Goal: Contribute content: Contribute content

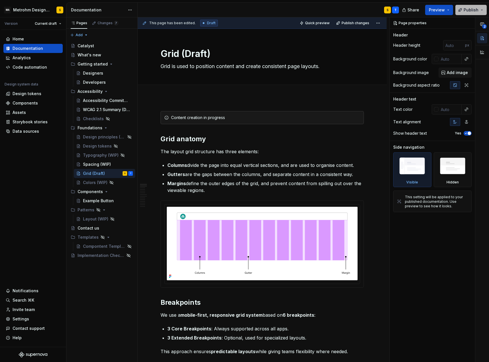
click at [470, 13] on button "Publish" at bounding box center [470, 10] width 31 height 10
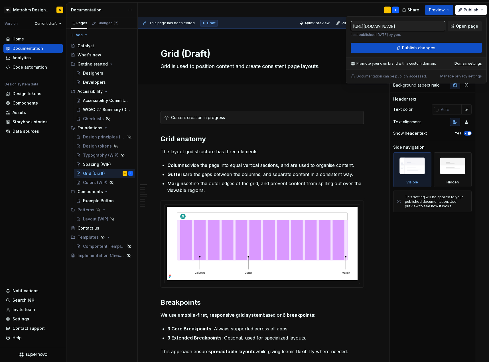
click at [258, 22] on div "This page has been edited. Draft Quick preview Publish changes" at bounding box center [262, 22] width 249 height 11
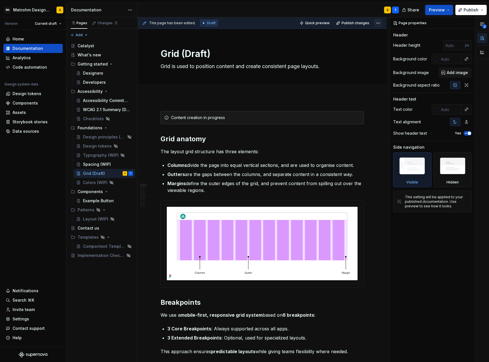
click at [380, 23] on html "MA Metrohm Design System S Version Current draft Home Documentation Analytics C…" at bounding box center [244, 181] width 489 height 362
click at [90, 163] on div "Spacing (WIP)" at bounding box center [97, 165] width 28 height 6
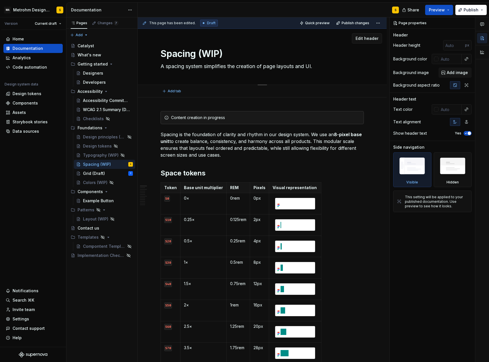
click at [214, 51] on textarea "Spacing (WIP)" at bounding box center [260, 54] width 203 height 14
type textarea "*"
type textarea "Spacing (D)"
type textarea "*"
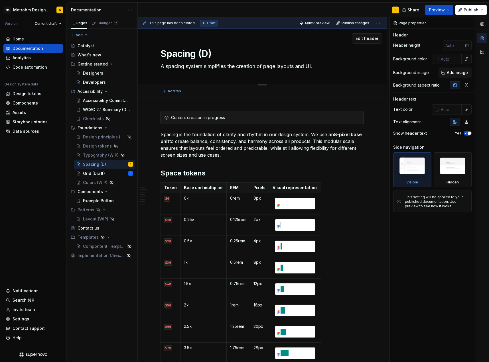
type textarea "Spacing (Dr)"
type textarea "*"
type textarea "Spacing (Dra)"
type textarea "*"
type textarea "Spacing (Draf)"
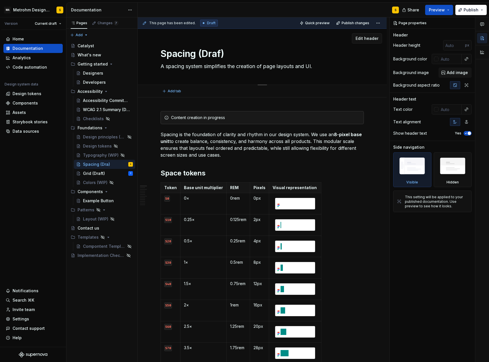
type textarea "*"
type textarea "Spacing (Draft)"
type textarea "*"
type textarea "Spacing (Draft)"
click at [473, 8] on span "Publish" at bounding box center [471, 10] width 15 height 6
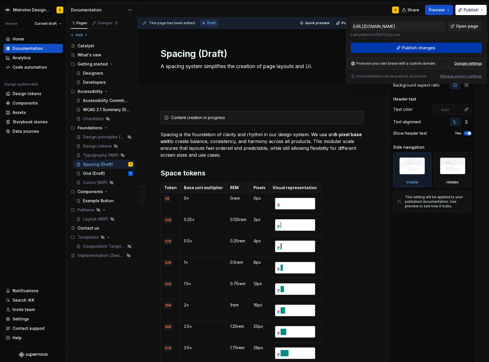
click at [408, 50] on span "Publish changes" at bounding box center [418, 48] width 33 height 6
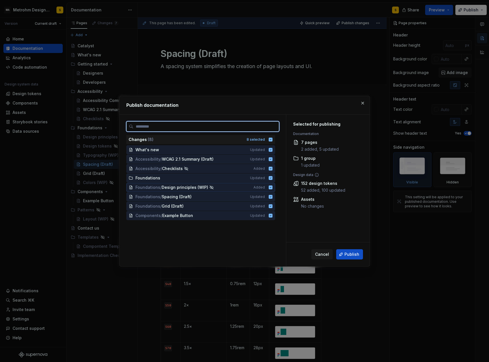
click at [273, 188] on icon at bounding box center [270, 187] width 5 height 5
click at [272, 217] on icon at bounding box center [271, 216] width 4 height 4
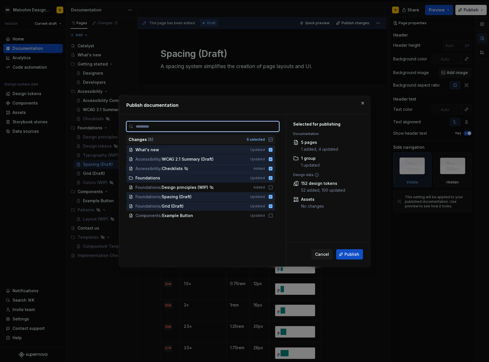
click at [272, 169] on icon at bounding box center [271, 169] width 4 height 4
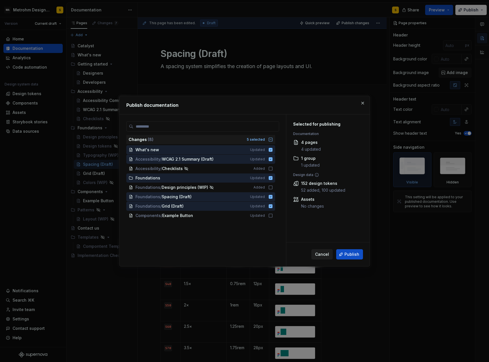
click at [320, 254] on span "Cancel" at bounding box center [322, 255] width 14 height 6
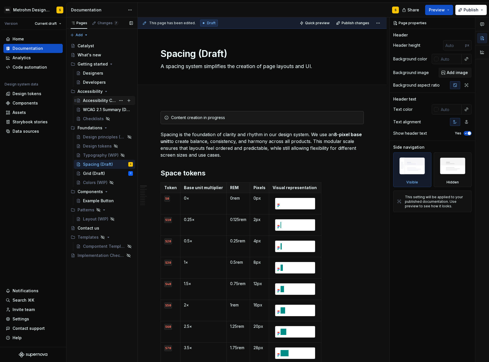
click at [96, 102] on div "Accessibility Commitment (Draft)" at bounding box center [99, 101] width 33 height 6
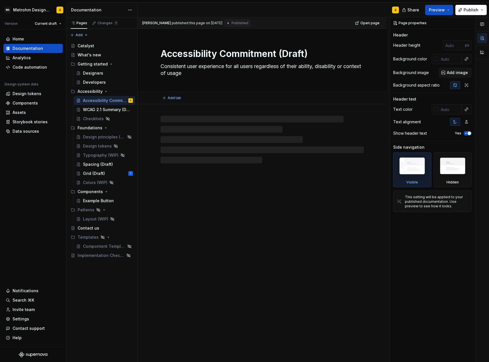
click at [291, 53] on textarea "Accessibility Commitment (Draft)" at bounding box center [260, 54] width 203 height 14
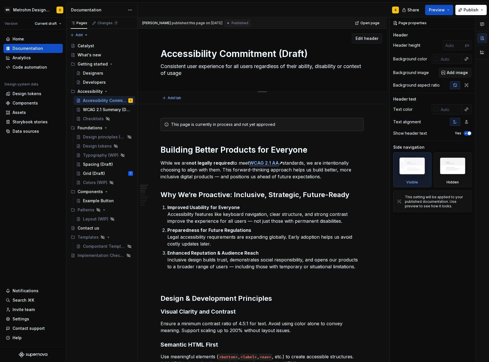
click at [291, 53] on textarea "Accessibility Commitment (Draft)" at bounding box center [260, 54] width 203 height 14
type textarea "*"
type textarea "Accessibility Commitment ()"
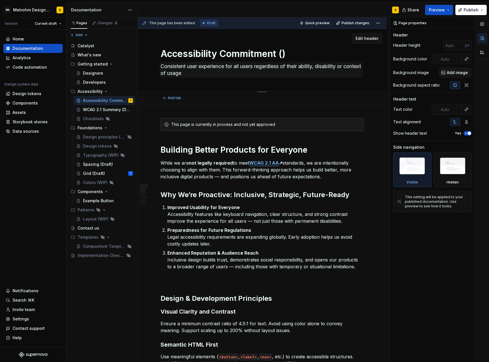
type textarea "*"
type textarea "Accessibility Commitment ("
type textarea "*"
type textarea "Accessibility Commitment"
type textarea "*"
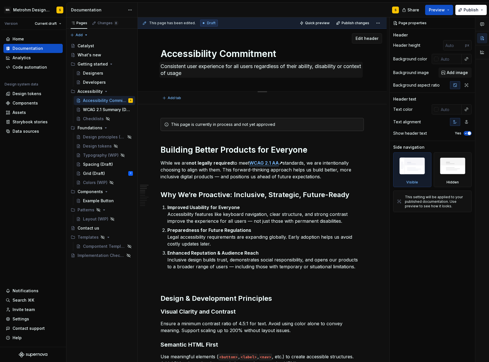
type textarea "Accessibility Commitment"
type textarea "*"
type textarea "Accessibility Commitment"
click at [155, 125] on span at bounding box center [155, 125] width 5 height 8
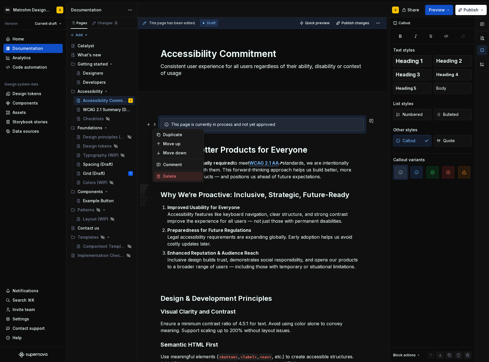
click at [177, 174] on div "Delete" at bounding box center [181, 177] width 37 height 6
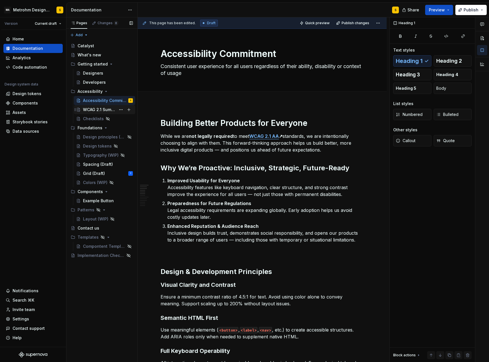
click at [113, 107] on div "WCAG 2.1 Summary (Draft)" at bounding box center [108, 110] width 50 height 8
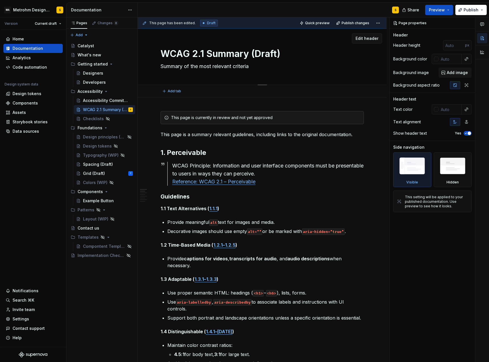
click at [261, 55] on textarea "WCAG 2.1 Summary (Draft)" at bounding box center [260, 54] width 203 height 14
type textarea "*"
type textarea "WCAG 2.1 Summary ()"
type textarea "*"
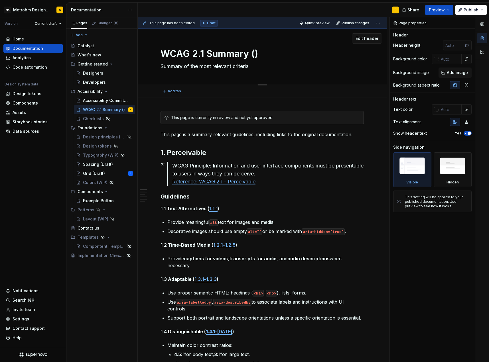
type textarea "WCAG 2.1 Summary )"
type textarea "*"
type textarea "WCAG 2.1 Summary"
type textarea "*"
type textarea "WCAG 2.1 Summary"
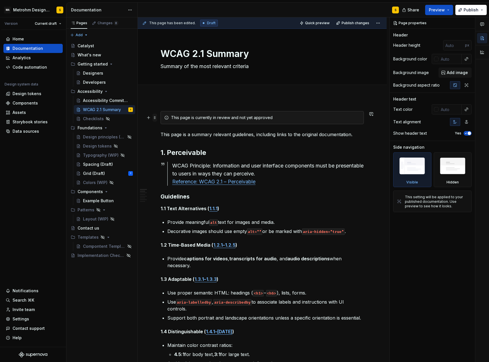
type textarea "*"
type textarea "WCAG 2.1 Summary"
click at [155, 119] on span at bounding box center [155, 118] width 5 height 8
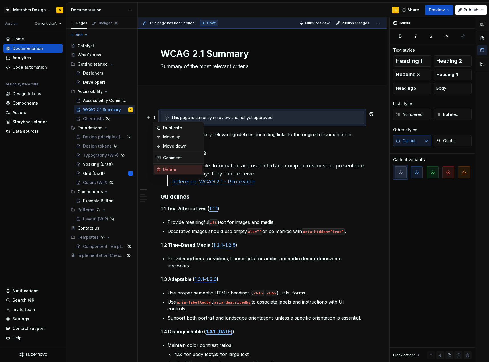
click at [171, 170] on div "Delete" at bounding box center [181, 170] width 37 height 6
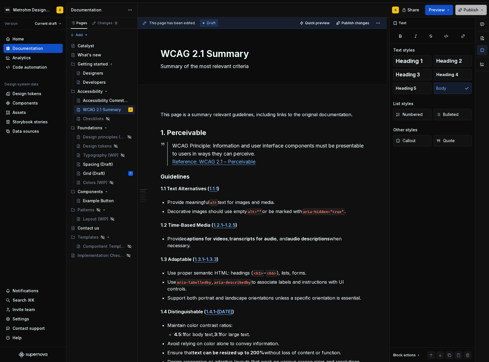
drag, startPoint x: 472, startPoint y: 9, endPoint x: 469, endPoint y: 12, distance: 5.0
click at [473, 9] on span "Publish" at bounding box center [471, 10] width 15 height 6
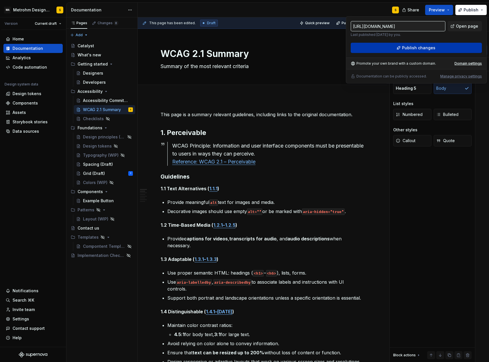
click at [423, 49] on span "Publish changes" at bounding box center [418, 48] width 33 height 6
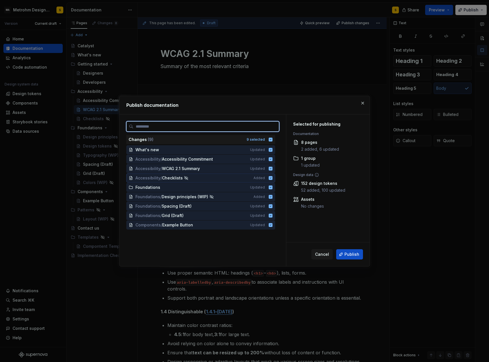
click at [272, 177] on icon at bounding box center [271, 178] width 4 height 4
click at [272, 198] on icon at bounding box center [271, 197] width 4 height 4
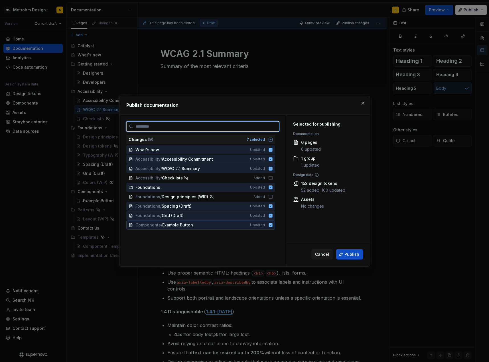
click at [273, 226] on icon at bounding box center [270, 225] width 5 height 5
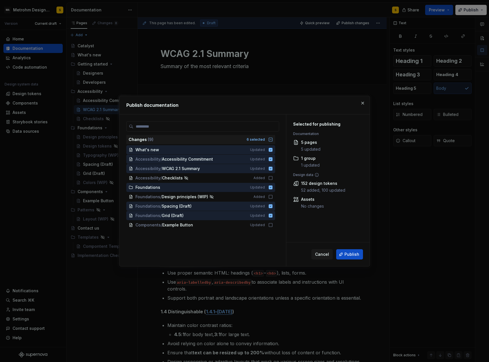
drag, startPoint x: 363, startPoint y: 102, endPoint x: 357, endPoint y: 104, distance: 6.7
click at [363, 103] on button "button" at bounding box center [363, 103] width 8 height 8
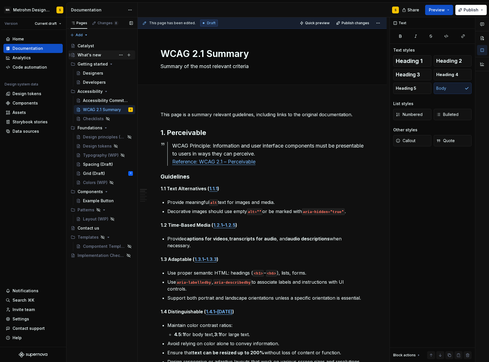
click at [94, 56] on div "What's new" at bounding box center [90, 55] width 24 height 6
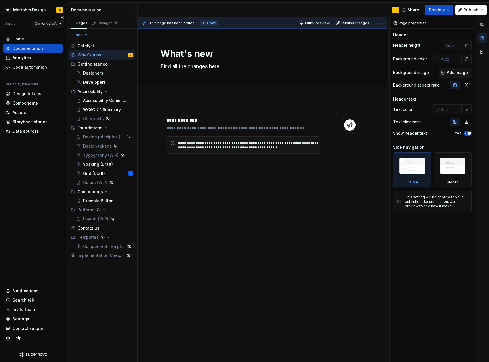
click at [51, 23] on html "MA Metrohm Design System S Version Current draft Home Documentation Analytics C…" at bounding box center [244, 181] width 489 height 362
click at [54, 54] on div "New version" at bounding box center [62, 56] width 37 height 6
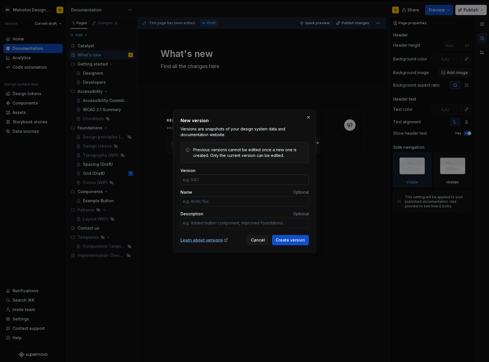
click at [221, 182] on input "Version" at bounding box center [245, 180] width 128 height 10
type textarea "*"
type input "0.0.2"
type textarea "*"
type textarea "S"
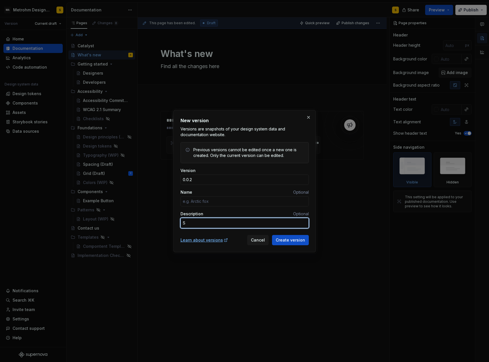
type textarea "*"
type textarea "Sp"
type textarea "*"
type textarea "Spa"
type textarea "*"
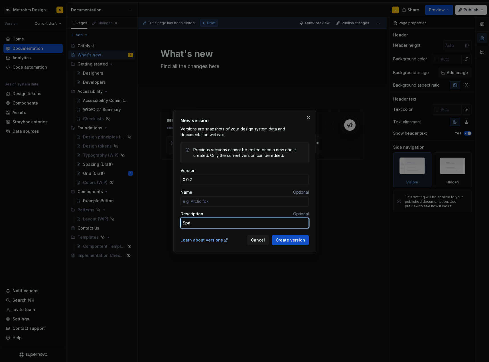
type textarea "Spac"
type textarea "*"
type textarea "Spaci"
type textarea "*"
type textarea "Spacin"
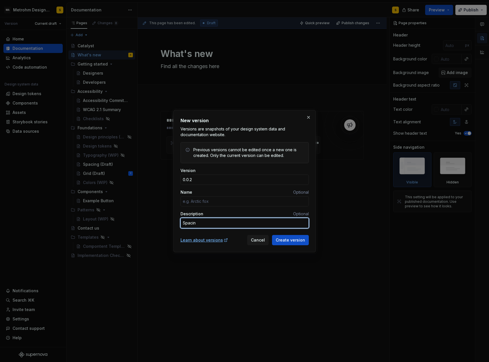
type textarea "*"
type textarea "D"
type textarea "*"
type textarea "Da"
type textarea "*"
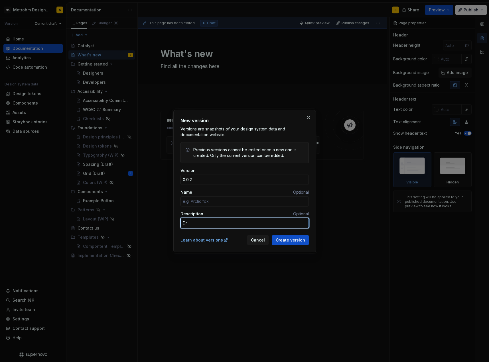
type textarea "Dra"
type textarea "*"
type textarea "Draf"
type textarea "*"
type textarea "Draft"
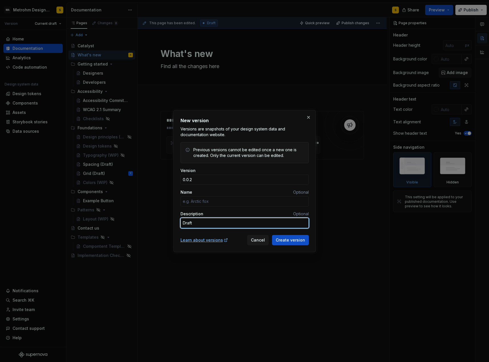
type textarea "*"
type textarea "Draft"
type textarea "*"
type textarea "Draft o"
type textarea "*"
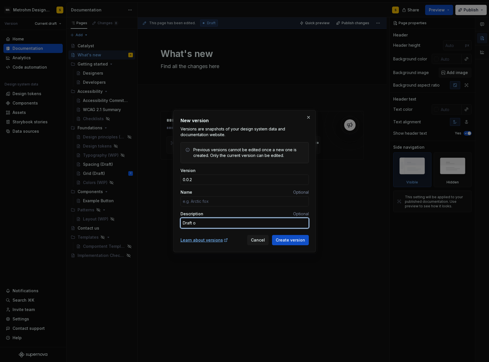
type textarea "Draft of"
type textarea "*"
type textarea "Draft of"
type textarea "*"
type textarea "Draft of S"
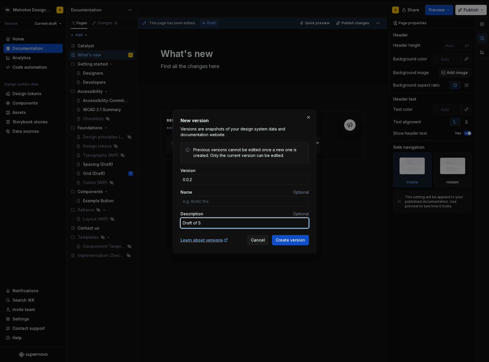
type textarea "*"
type textarea "Draft of Sp"
type textarea "*"
type textarea "Draft of Spa"
type textarea "*"
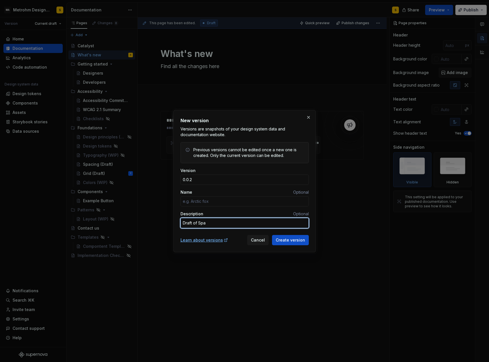
type textarea "Draft of Spac"
type textarea "*"
type textarea "Draft of Spaci"
type textarea "*"
type textarea "Draft of Spacin"
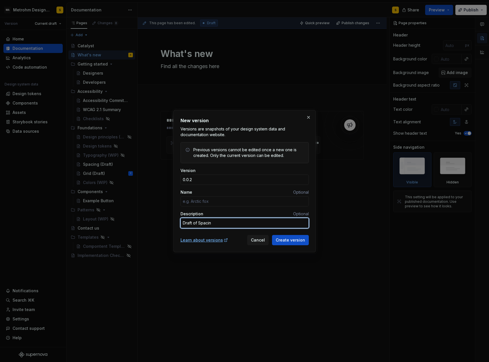
type textarea "*"
type textarea "Draft of Spacing"
type textarea "*"
type textarea "Draft of Spacing"
type textarea "*"
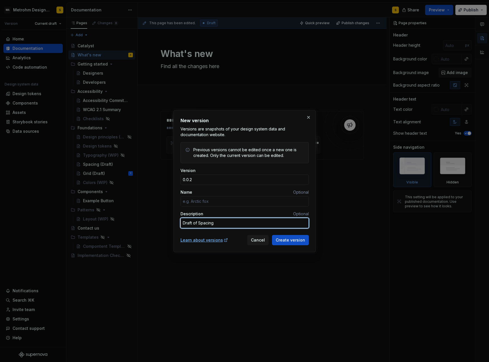
type textarea "Draft of Spacing a"
type textarea "*"
type textarea "Draft of Spacing an"
type textarea "*"
type textarea "Draft of Spacing and"
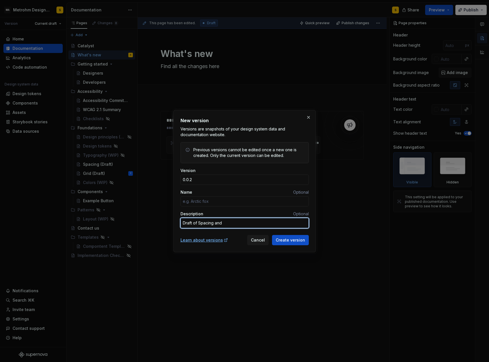
type textarea "*"
type textarea "Draft of Spacing and"
type textarea "*"
type textarea "Draft of Spacing and G"
type textarea "*"
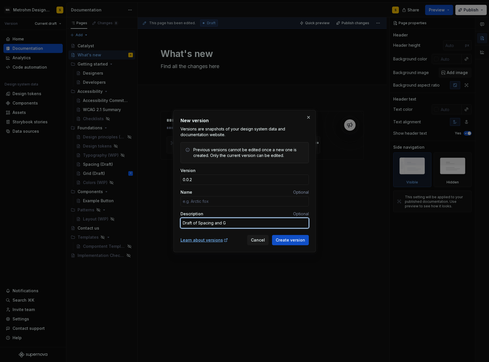
type textarea "Draft of Spacing and Gr"
type textarea "*"
type textarea "Draft of Spacing and Gri"
type textarea "*"
type textarea "Draft of Spacing and Grid"
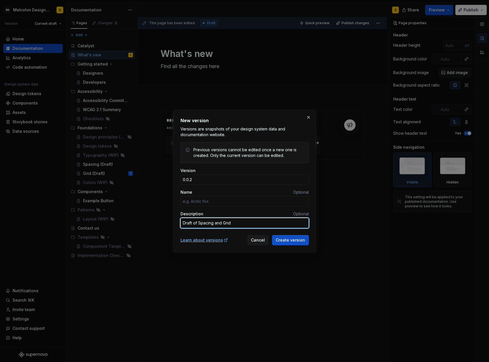
type textarea "*"
type textarea "Draft of Spacing and Grid"
type textarea "*"
type textarea "Draft of Spacing and Grid r"
type textarea "*"
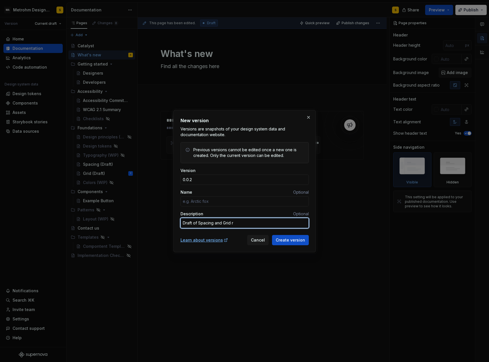
type textarea "Draft of Spacing and Grid re"
type textarea "*"
type textarea "Draft of Spacing and Grid rea"
type textarea "*"
type textarea "Draft of Spacing and Grid read"
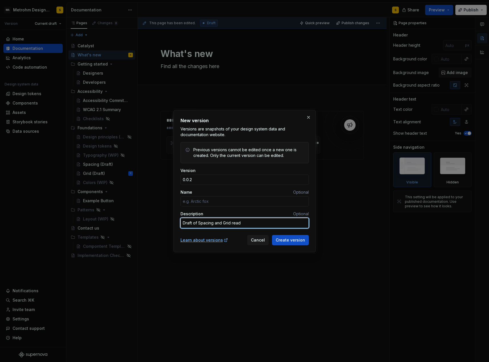
type textarea "*"
type textarea "Draft of Spacing and Grid ready"
type textarea "*"
type textarea "Draft of Spacing and Grid ready"
type textarea "*"
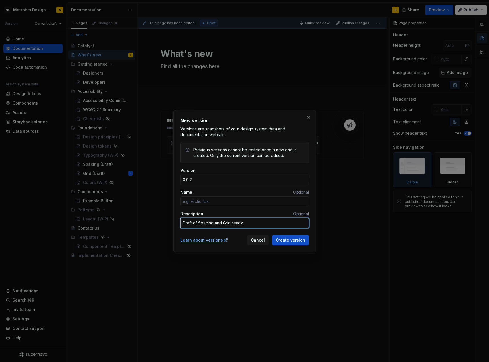
type textarea "Draft of Spacing and Grid ready f"
type textarea "*"
type textarea "Draft of Spacing and Grid ready fo"
type textarea "*"
type textarea "Draft of Spacing and Grid ready for"
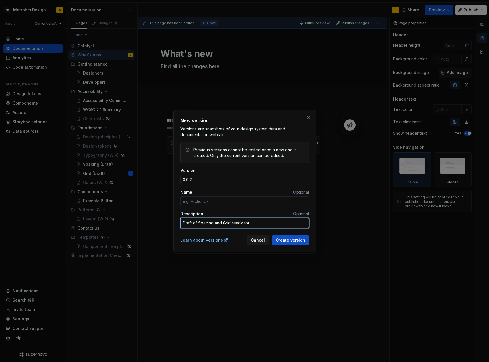
type textarea "*"
type textarea "Draft of Spacing and Grid ready for"
type textarea "*"
type textarea "Draft of Spacing and Grid ready for r"
type textarea "*"
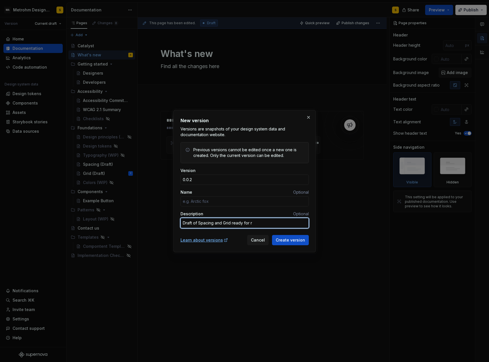
type textarea "Draft of Spacing and Grid ready for re"
type textarea "*"
type textarea "Draft of Spacing and Grid ready for rev"
type textarea "*"
type textarea "Draft of Spacing and Grid ready for revi"
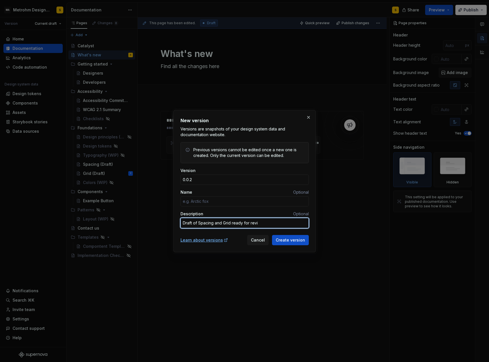
type textarea "*"
type textarea "Draft of Spacing and Grid ready for revie"
type textarea "*"
type textarea "Draft of Spacing and Grid ready for review"
click at [299, 241] on span "Create version" at bounding box center [290, 241] width 29 height 6
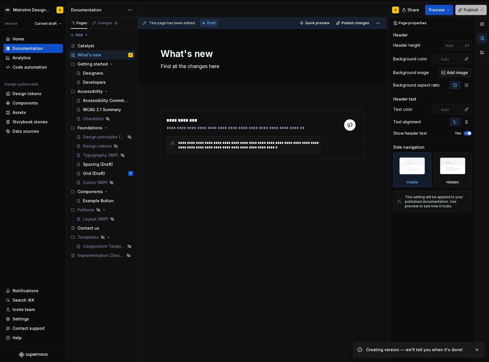
drag, startPoint x: 475, startPoint y: 9, endPoint x: 475, endPoint y: 12, distance: 3.8
click at [476, 9] on span "Publish" at bounding box center [471, 10] width 15 height 6
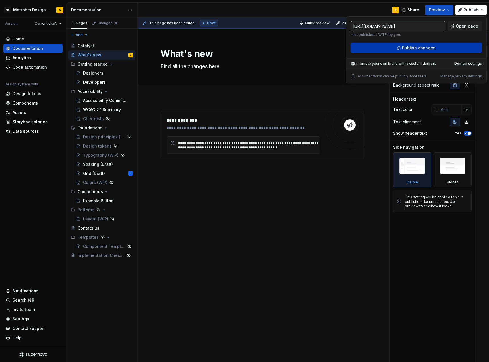
click at [448, 46] on button "Publish changes" at bounding box center [416, 48] width 131 height 10
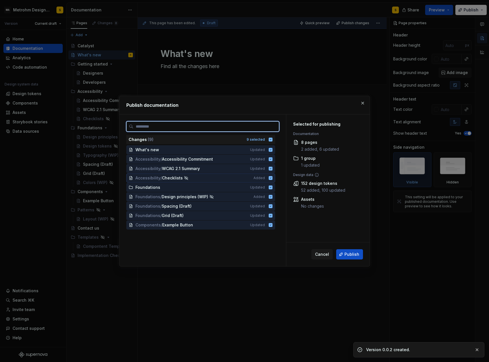
click at [272, 180] on icon at bounding box center [271, 178] width 4 height 4
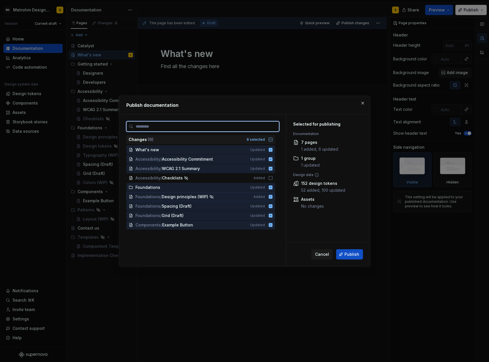
click at [272, 196] on icon at bounding box center [271, 197] width 4 height 4
click at [272, 226] on icon at bounding box center [271, 225] width 4 height 4
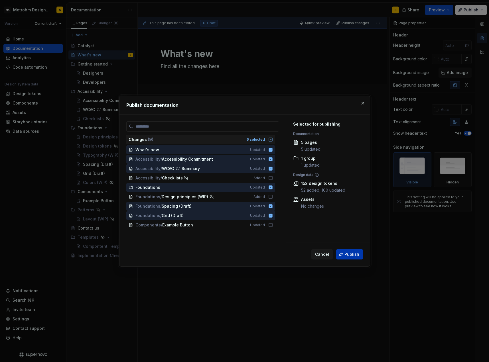
click at [355, 254] on span "Publish" at bounding box center [352, 255] width 15 height 6
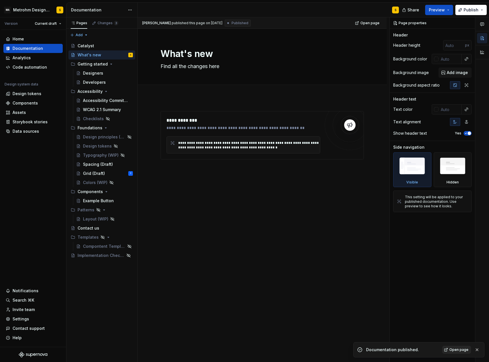
click at [461, 351] on span "Open page" at bounding box center [458, 350] width 19 height 5
type textarea "*"
